Goal: Task Accomplishment & Management: Complete application form

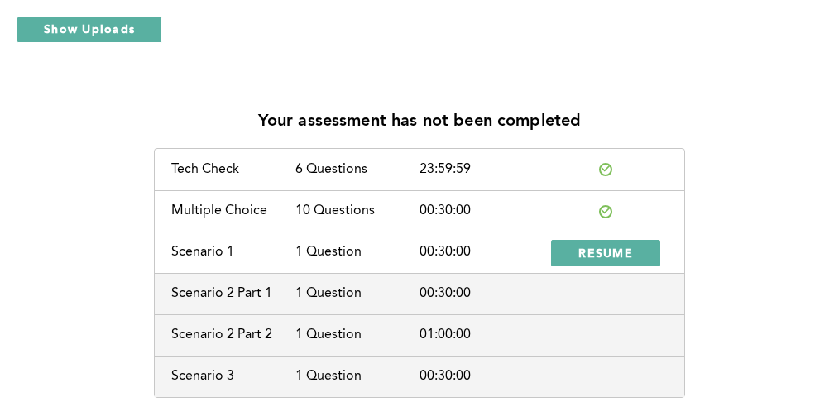
scroll to position [90, 0]
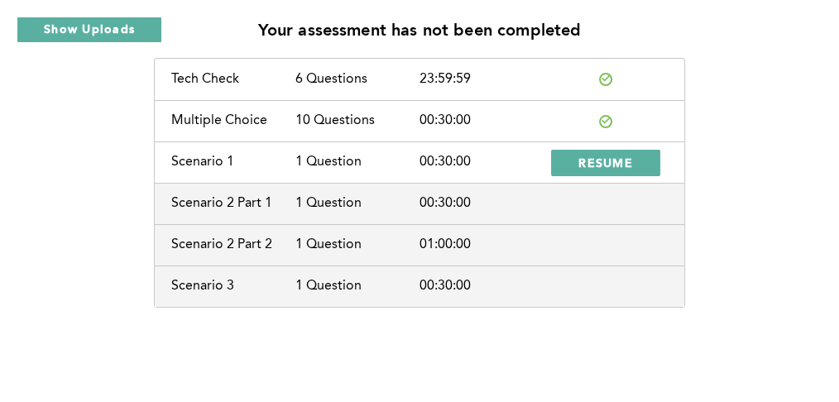
click at [644, 141] on div "Scenario 1 1 Question 00:30:00 RESUME" at bounding box center [419, 161] width 529 height 41
click at [636, 153] on button "RESUME" at bounding box center [605, 163] width 109 height 26
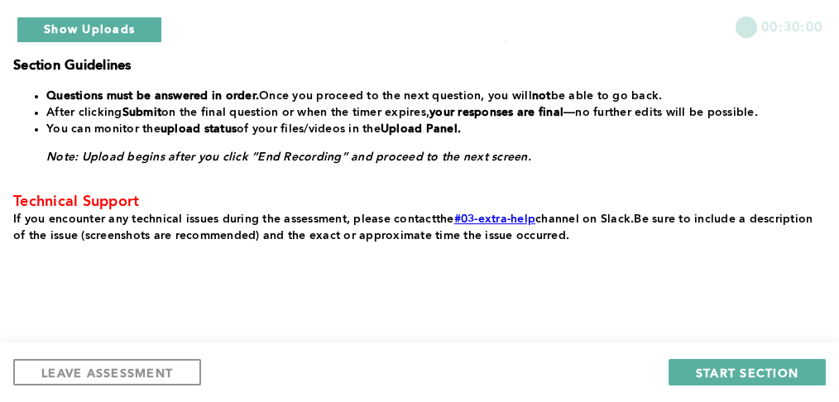
scroll to position [513, 0]
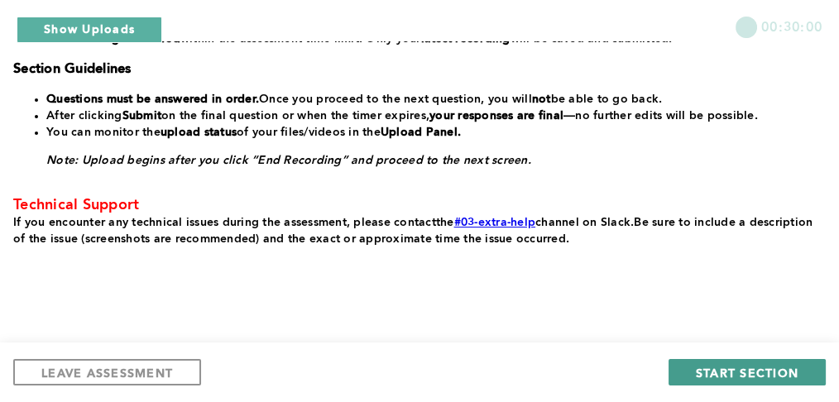
click at [748, 376] on span "START SECTION" at bounding box center [747, 373] width 103 height 16
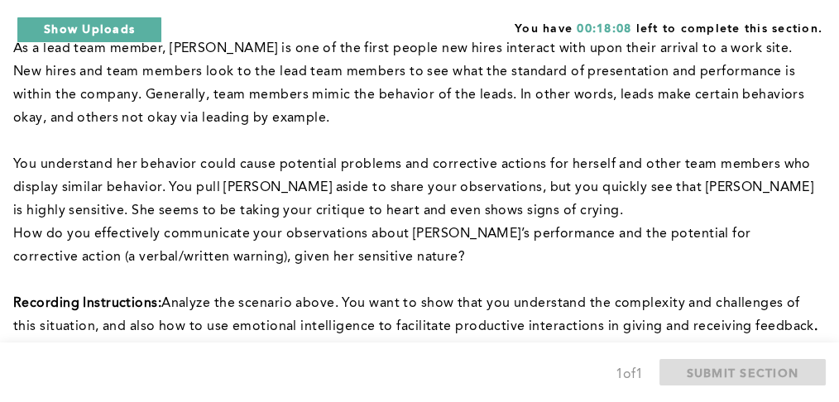
scroll to position [245, 0]
click at [259, 124] on span "As a lead team member, [PERSON_NAME] is one of the first people new hires inter…" at bounding box center [410, 82] width 795 height 83
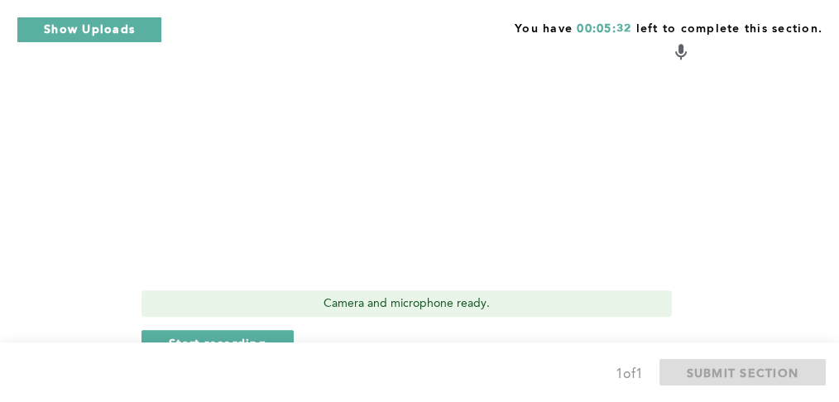
scroll to position [933, 0]
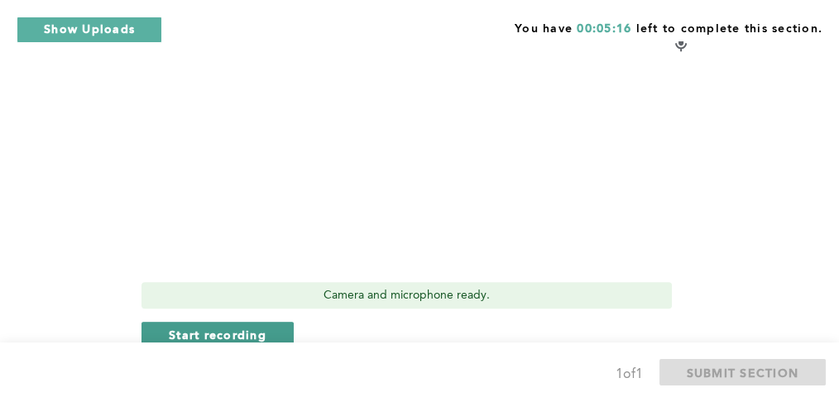
click at [237, 327] on span "Start recording" at bounding box center [218, 335] width 98 height 16
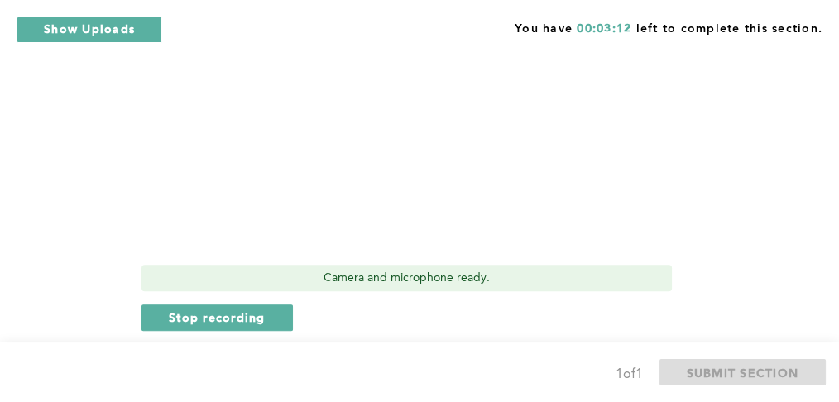
scroll to position [947, 0]
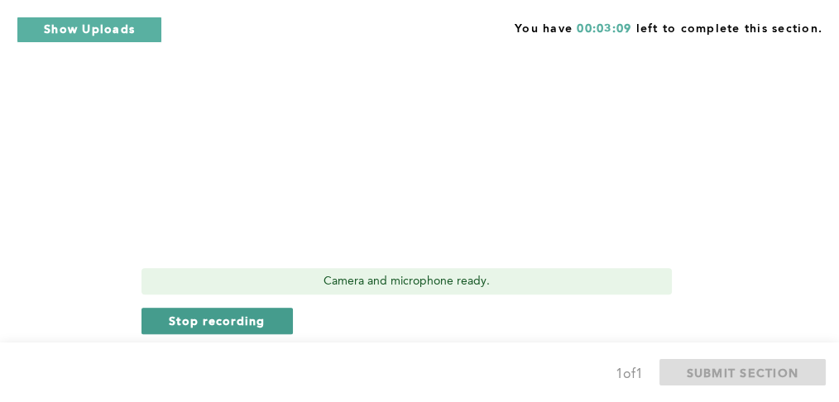
click at [173, 313] on span "Stop recording" at bounding box center [217, 321] width 97 height 16
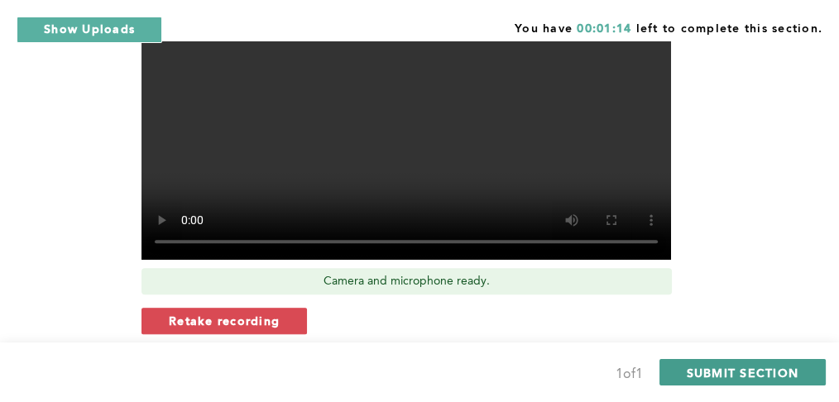
click at [749, 375] on span "SUBMIT SECTION" at bounding box center [742, 373] width 112 height 16
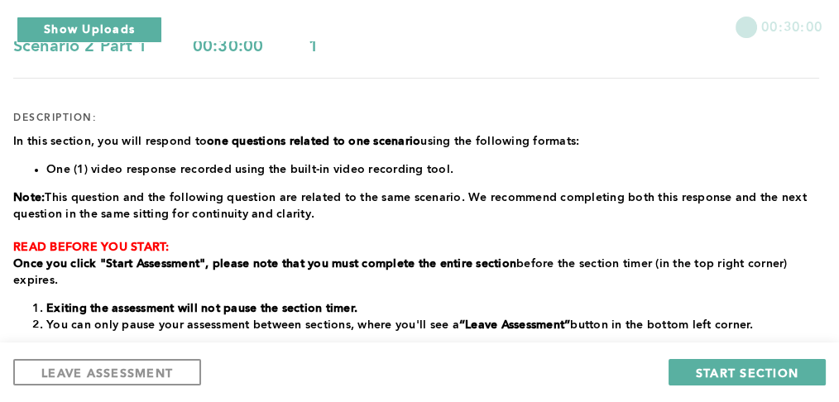
scroll to position [170, 0]
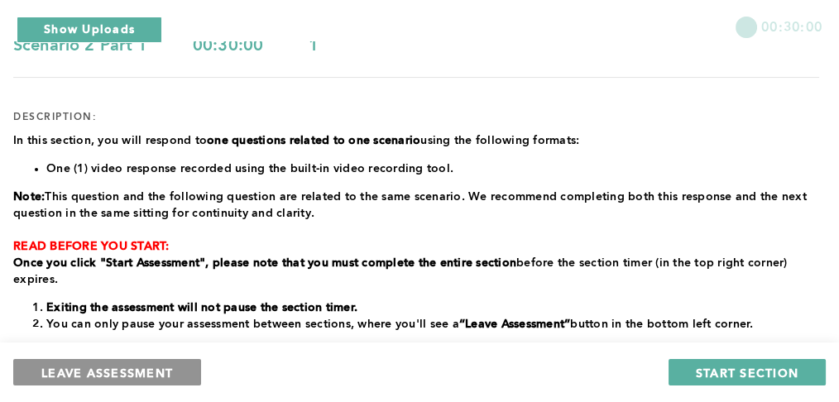
click at [122, 379] on span "LEAVE ASSESSMENT" at bounding box center [107, 373] width 132 height 16
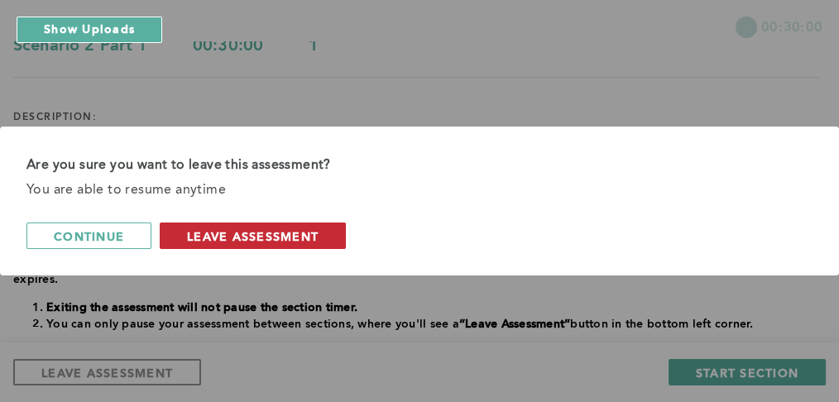
click at [283, 242] on span "leave assessment" at bounding box center [253, 236] width 132 height 16
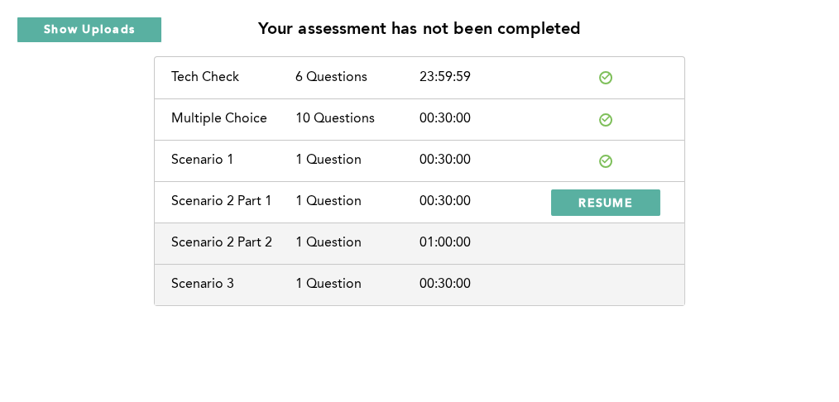
scroll to position [90, 0]
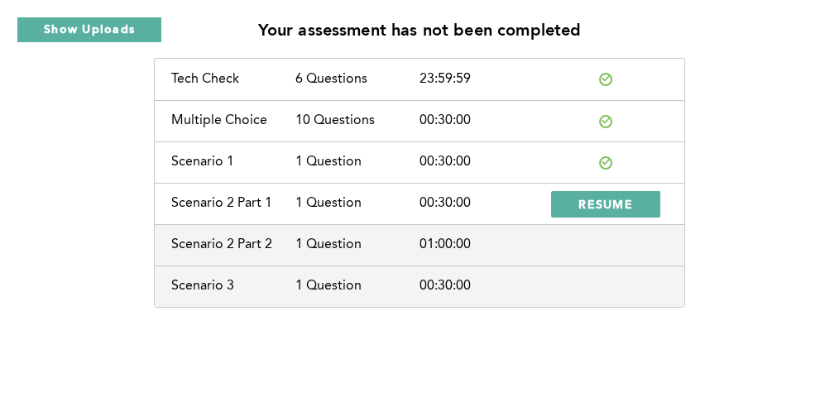
click at [624, 280] on div "Scenario 3 1 Question 00:30:00" at bounding box center [419, 285] width 529 height 41
click at [596, 245] on div "Scenario 2 Part 2 1 Question 01:00:00" at bounding box center [419, 244] width 529 height 41
click at [592, 197] on span "RESUME" at bounding box center [605, 204] width 55 height 16
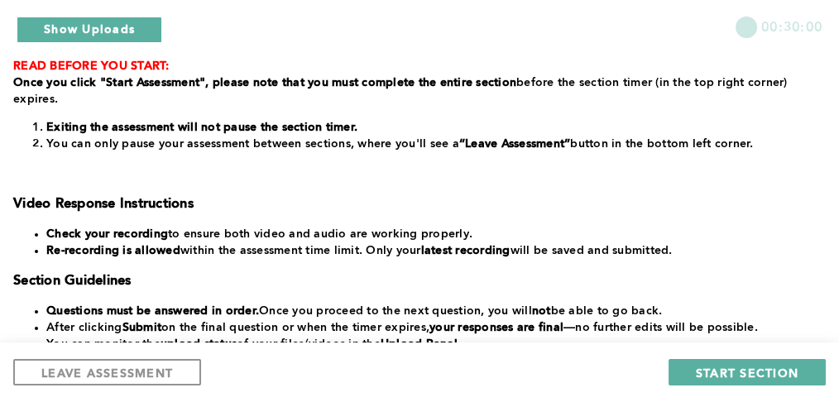
scroll to position [354, 0]
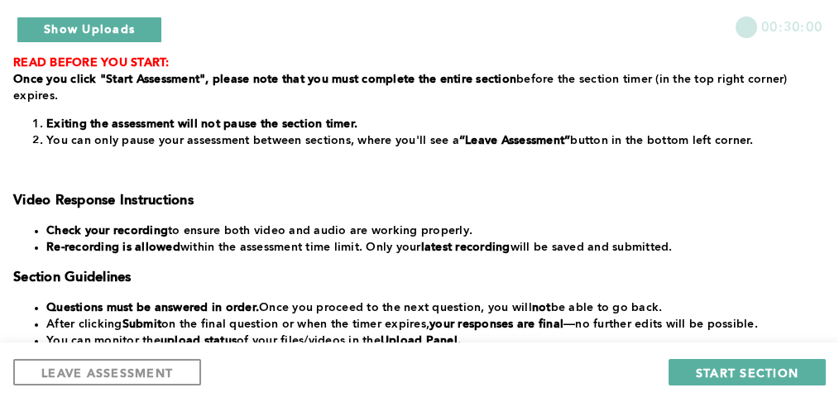
click at [780, 231] on li "Check your recording to ensure both video and audio are working properly." at bounding box center [432, 230] width 773 height 17
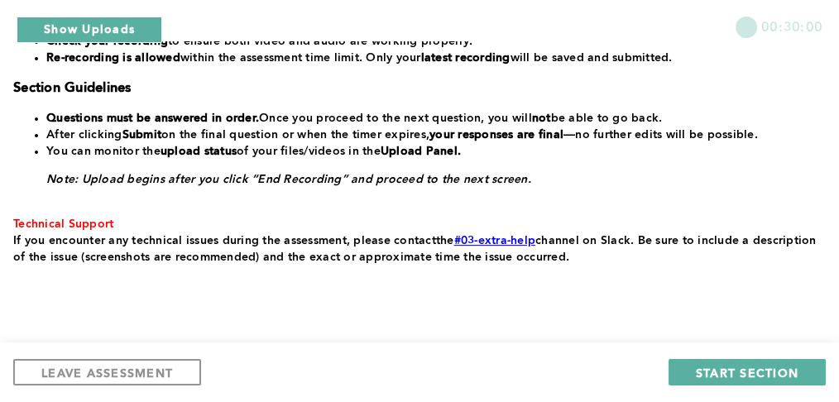
scroll to position [585, 0]
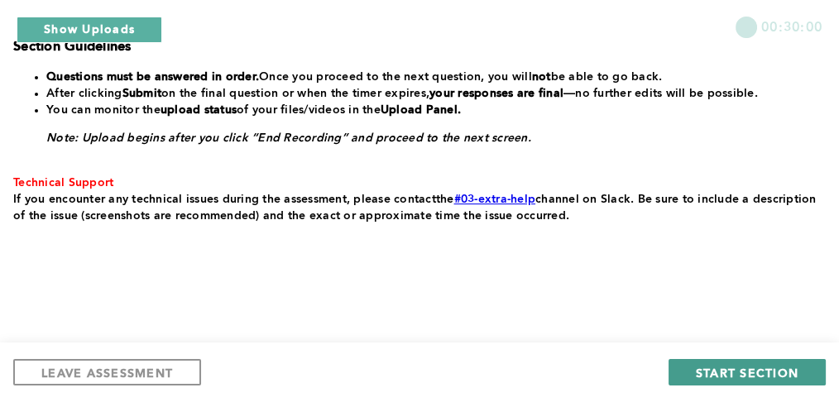
click at [775, 377] on span "START SECTION" at bounding box center [747, 373] width 103 height 16
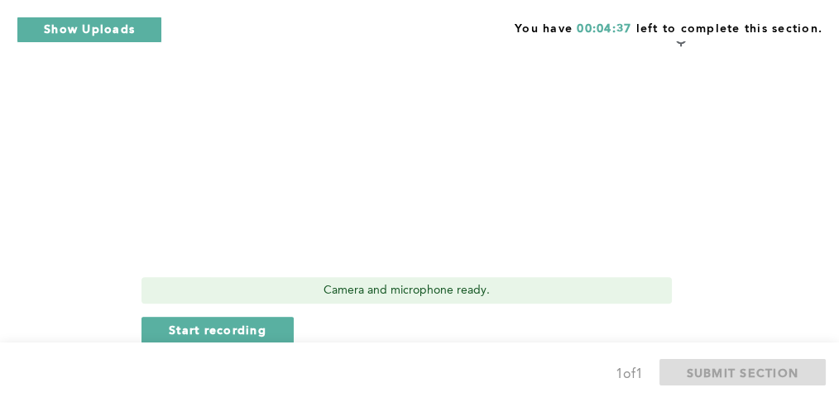
scroll to position [916, 0]
click at [192, 321] on span "Start recording" at bounding box center [218, 329] width 98 height 16
click at [192, 321] on span "Stop recording" at bounding box center [217, 329] width 97 height 16
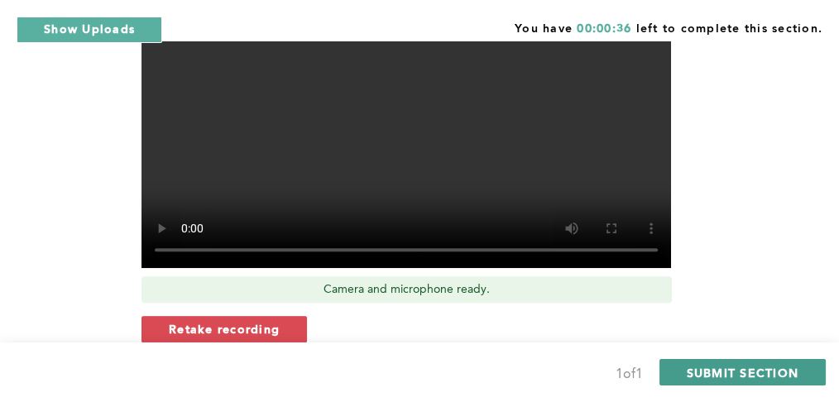
click at [735, 378] on span "SUBMIT SECTION" at bounding box center [742, 373] width 112 height 16
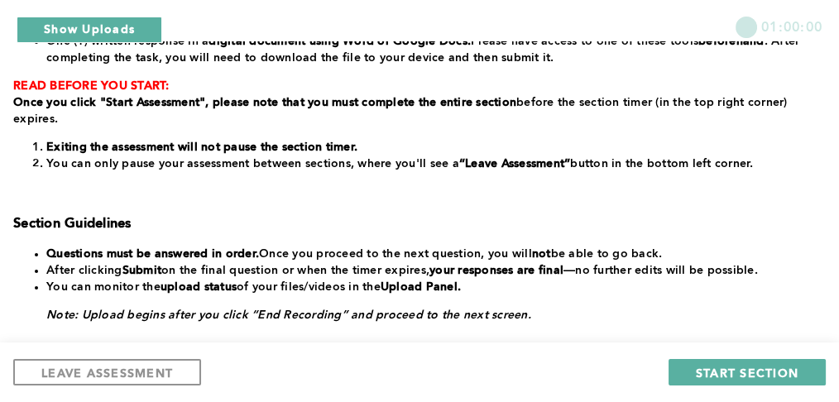
scroll to position [299, 0]
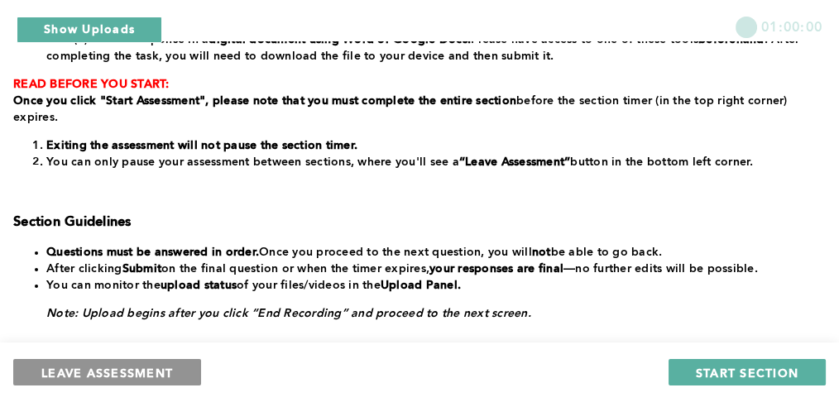
click at [108, 371] on span "LEAVE ASSESSMENT" at bounding box center [107, 373] width 132 height 16
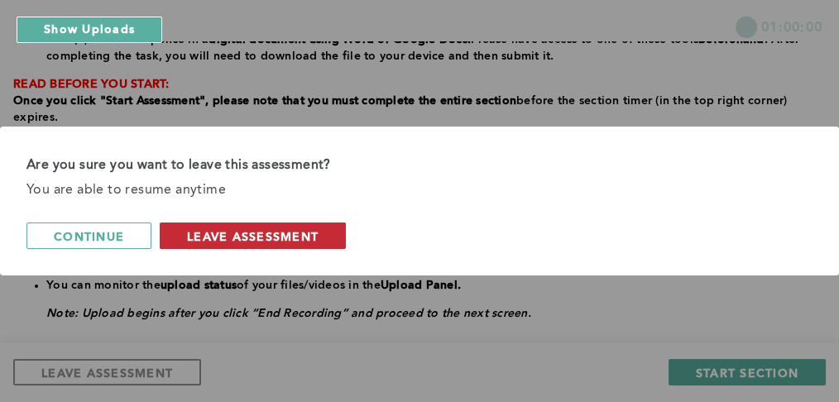
click at [200, 237] on span "leave assessment" at bounding box center [253, 236] width 132 height 16
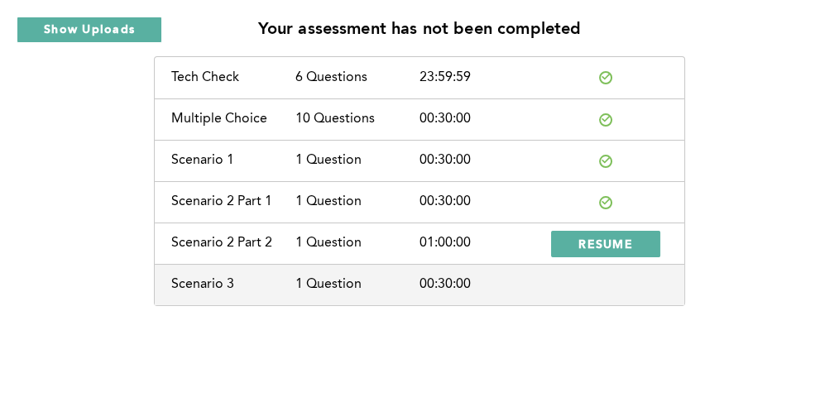
scroll to position [90, 0]
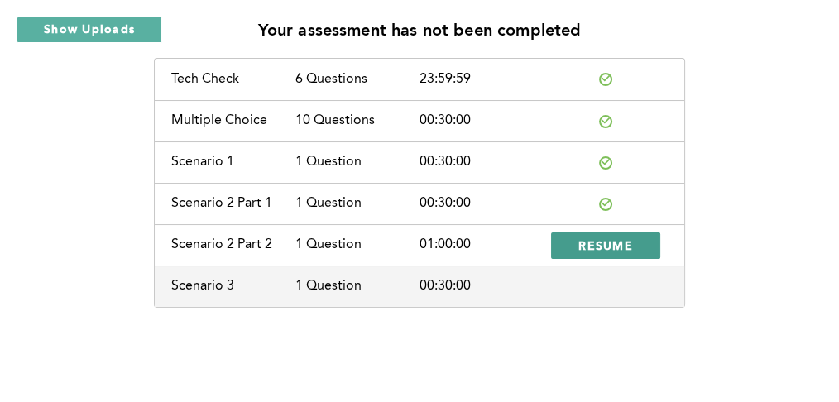
click at [618, 239] on span "RESUME" at bounding box center [605, 245] width 55 height 16
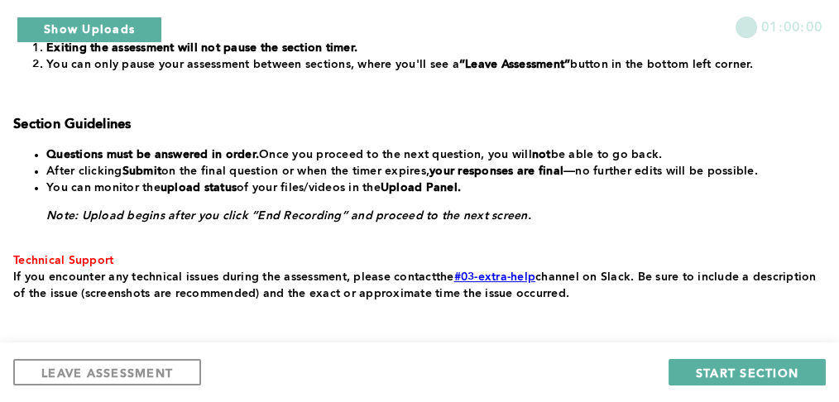
scroll to position [399, 0]
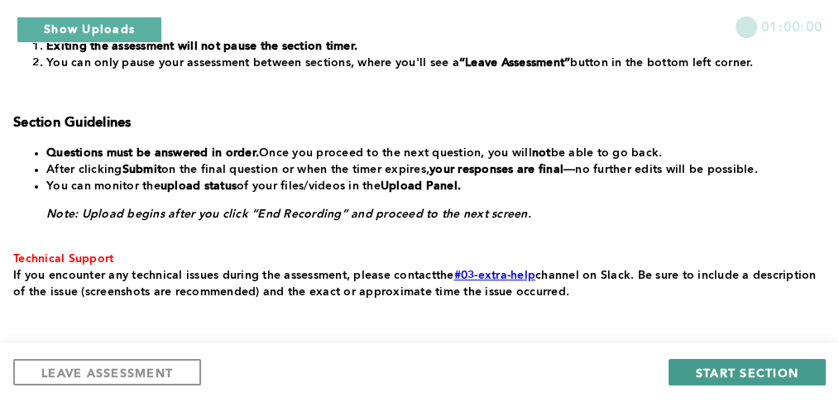
click at [782, 376] on span "START SECTION" at bounding box center [747, 373] width 103 height 16
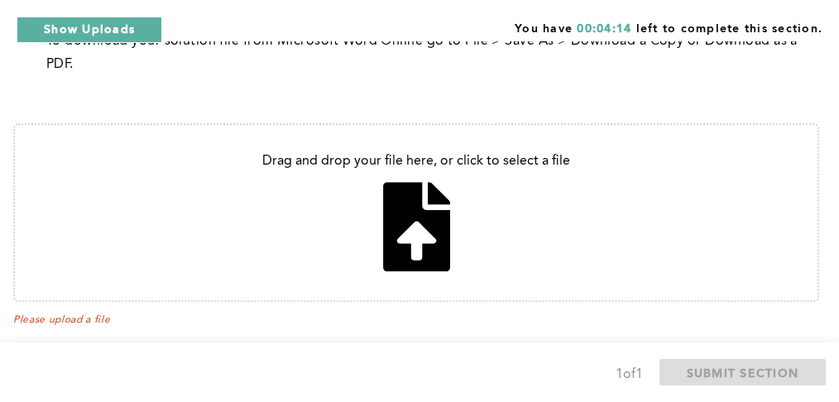
scroll to position [971, 0]
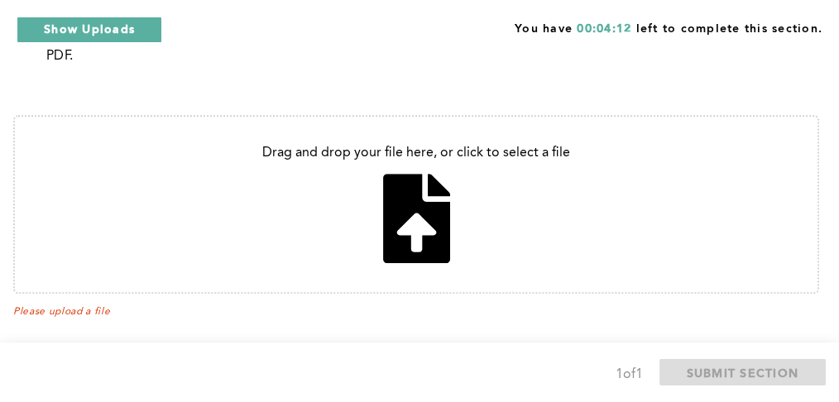
click at [404, 206] on input "file" at bounding box center [416, 204] width 802 height 175
type input "C:\fakepath\scenario 2.pdf"
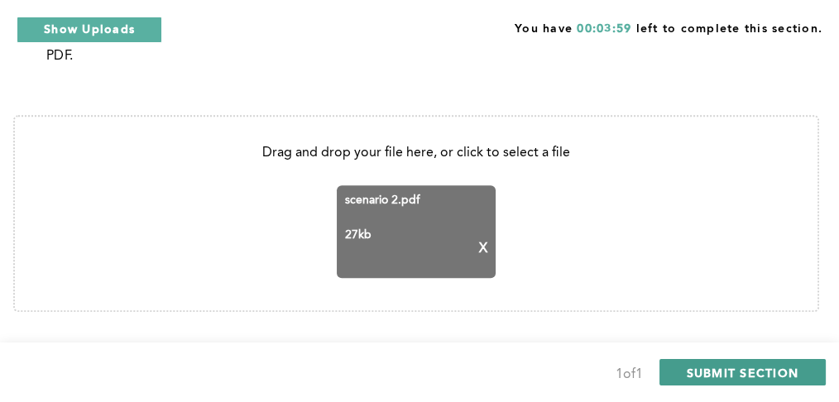
click at [772, 377] on span "SUBMIT SECTION" at bounding box center [742, 373] width 112 height 16
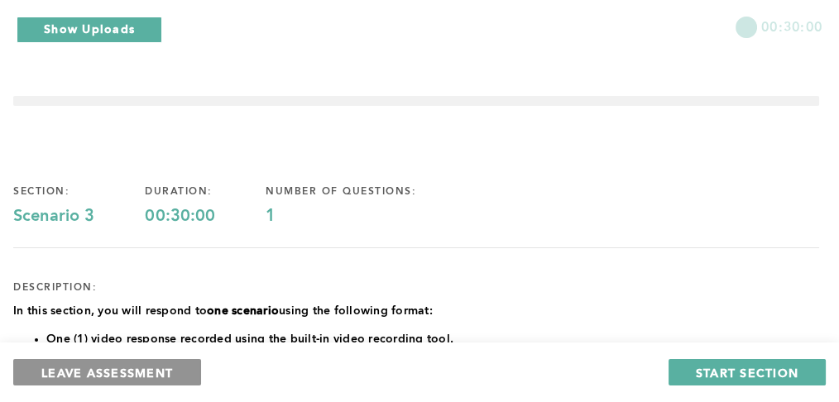
click at [117, 377] on span "LEAVE ASSESSMENT" at bounding box center [107, 373] width 132 height 16
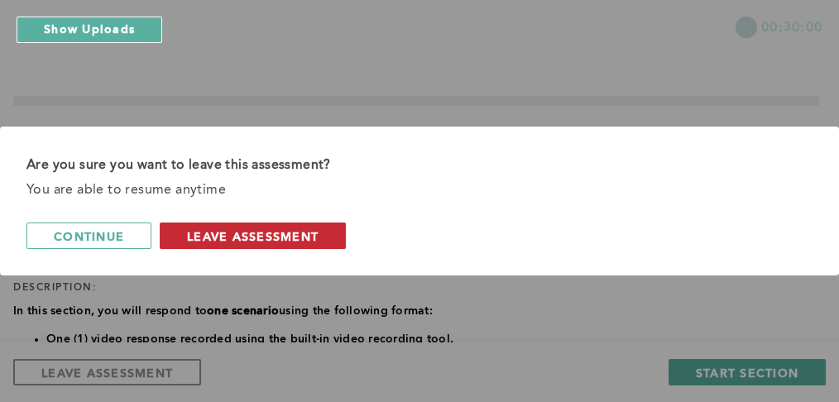
click at [199, 235] on span "leave assessment" at bounding box center [253, 236] width 132 height 16
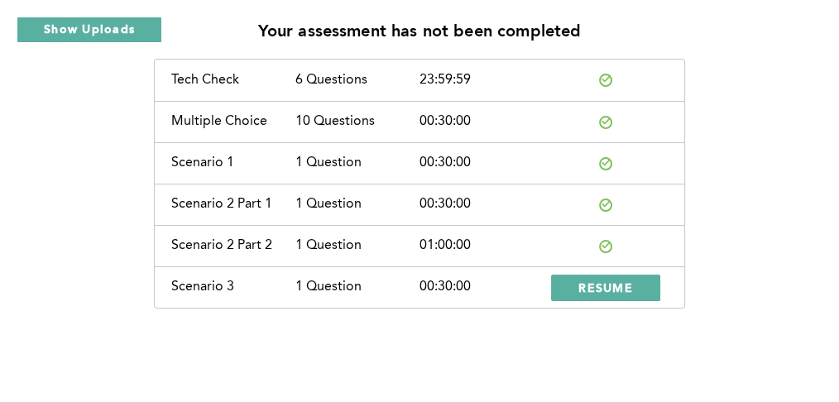
scroll to position [90, 0]
click at [631, 289] on span "RESUME" at bounding box center [605, 287] width 55 height 16
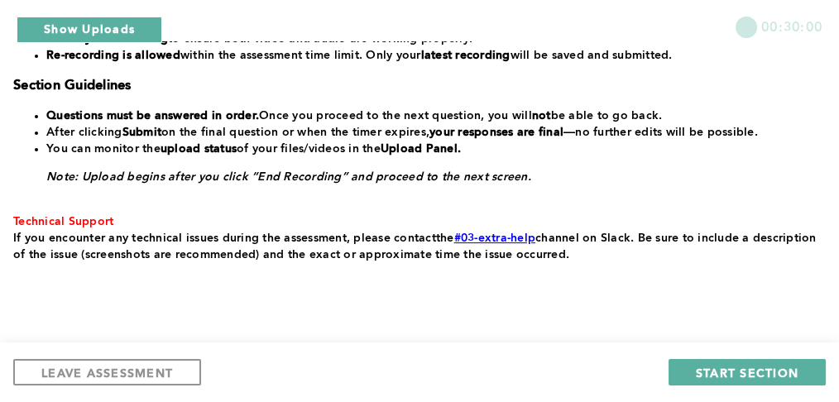
scroll to position [503, 0]
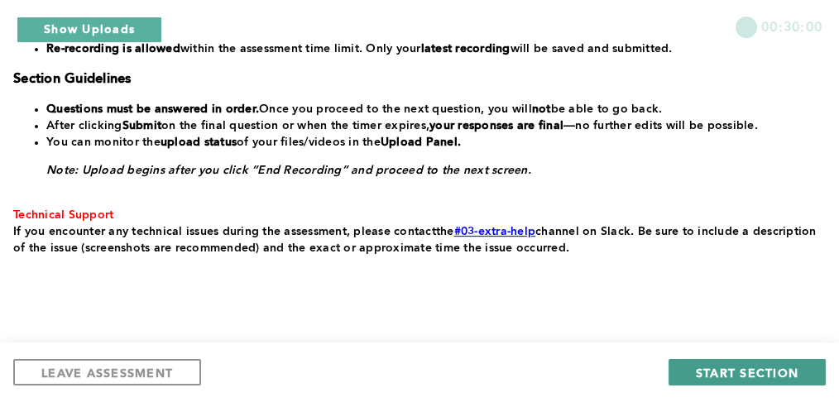
click at [757, 372] on span "START SECTION" at bounding box center [747, 373] width 103 height 16
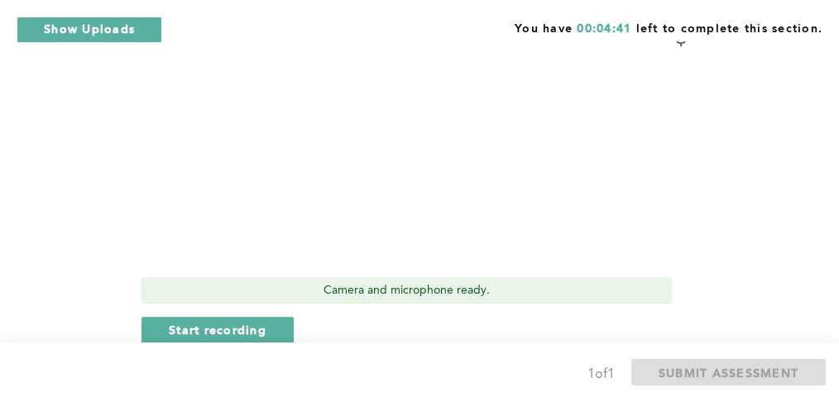
scroll to position [918, 0]
click at [196, 332] on span "Start recording" at bounding box center [218, 330] width 98 height 16
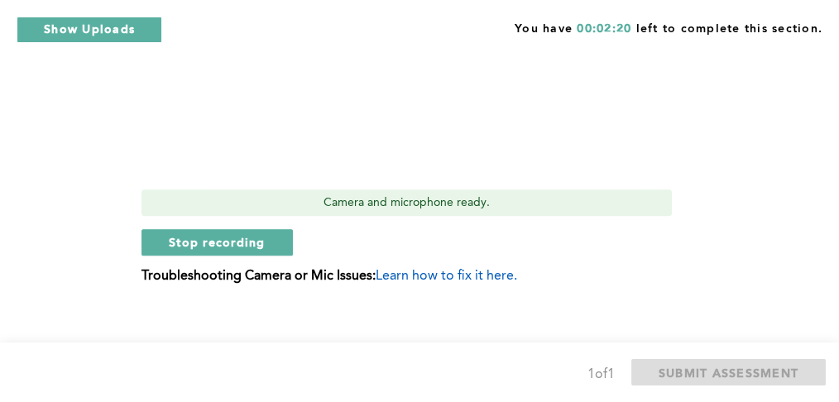
scroll to position [1006, 0]
click at [218, 253] on button "Stop recording" at bounding box center [216, 242] width 151 height 26
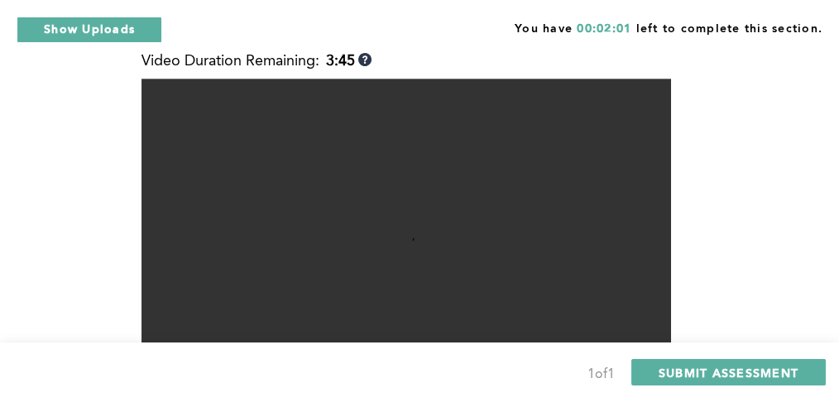
scroll to position [715, 0]
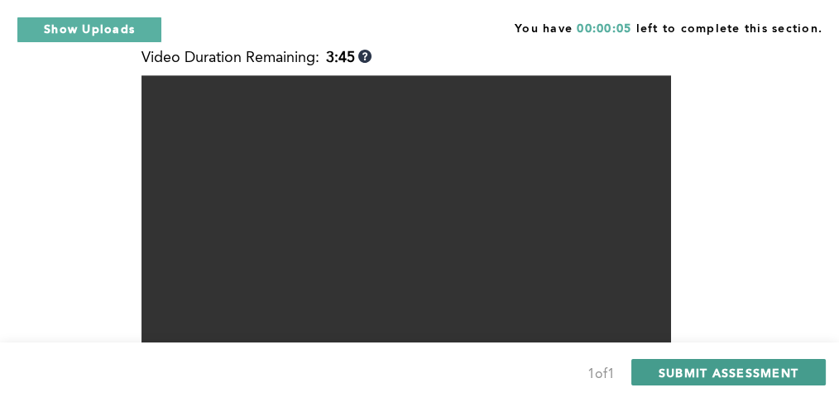
click at [724, 374] on span "SUBMIT ASSESSMENT" at bounding box center [728, 373] width 140 height 16
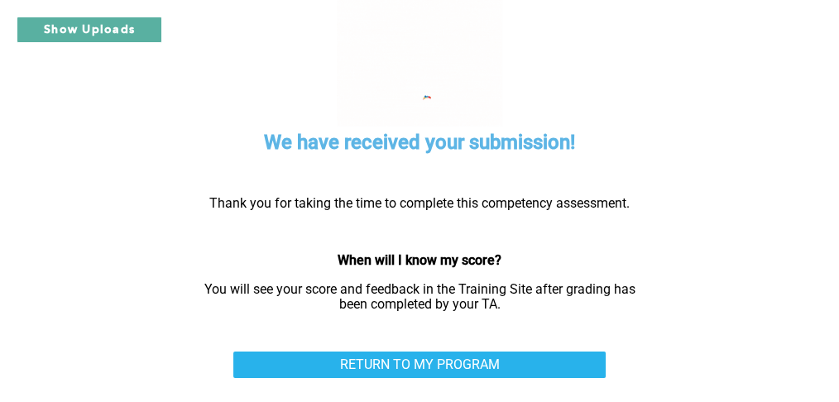
scroll to position [80, 0]
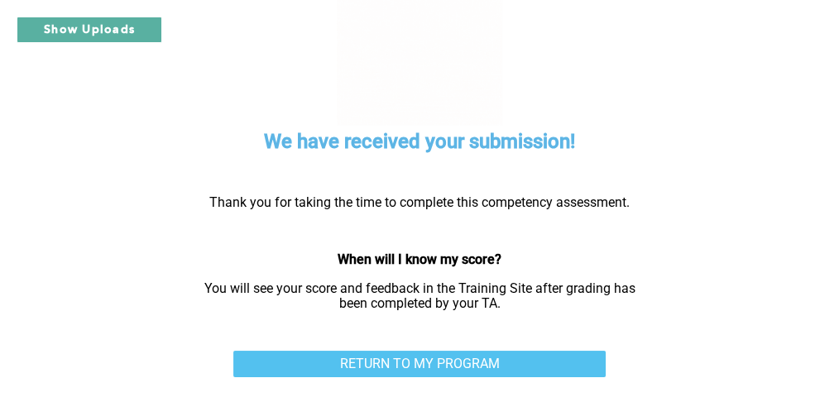
click at [457, 361] on link "RETURN TO MY PROGRAM" at bounding box center [419, 364] width 372 height 26
